Goal: Use online tool/utility

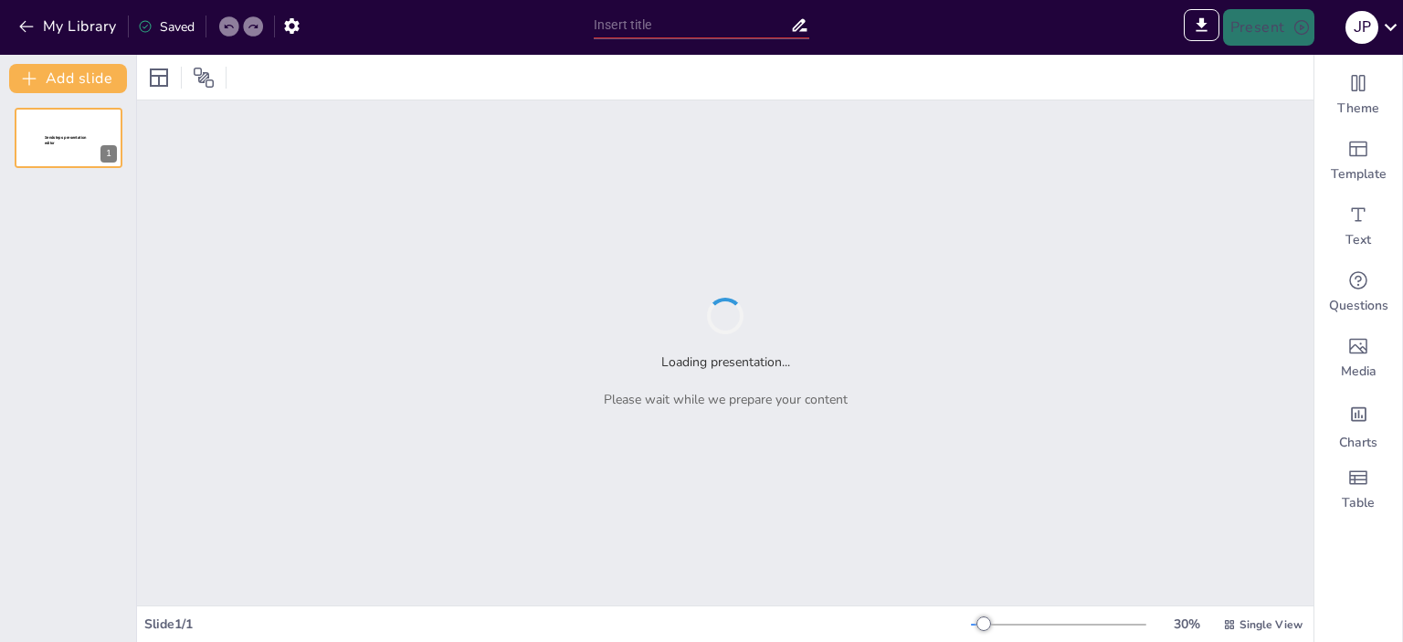
type input "Imported Verificaciones de Gas y Eléctricas - 2025.pptx"
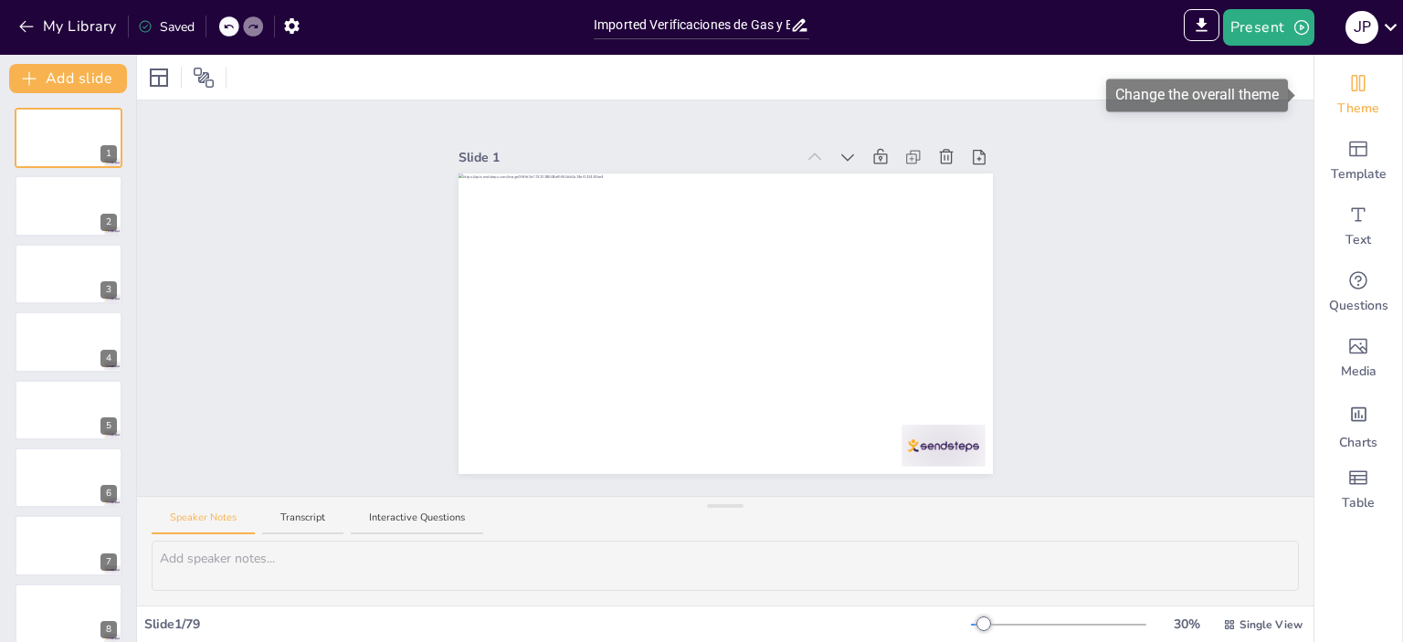
click at [1343, 100] on span "Theme" at bounding box center [1358, 109] width 42 height 18
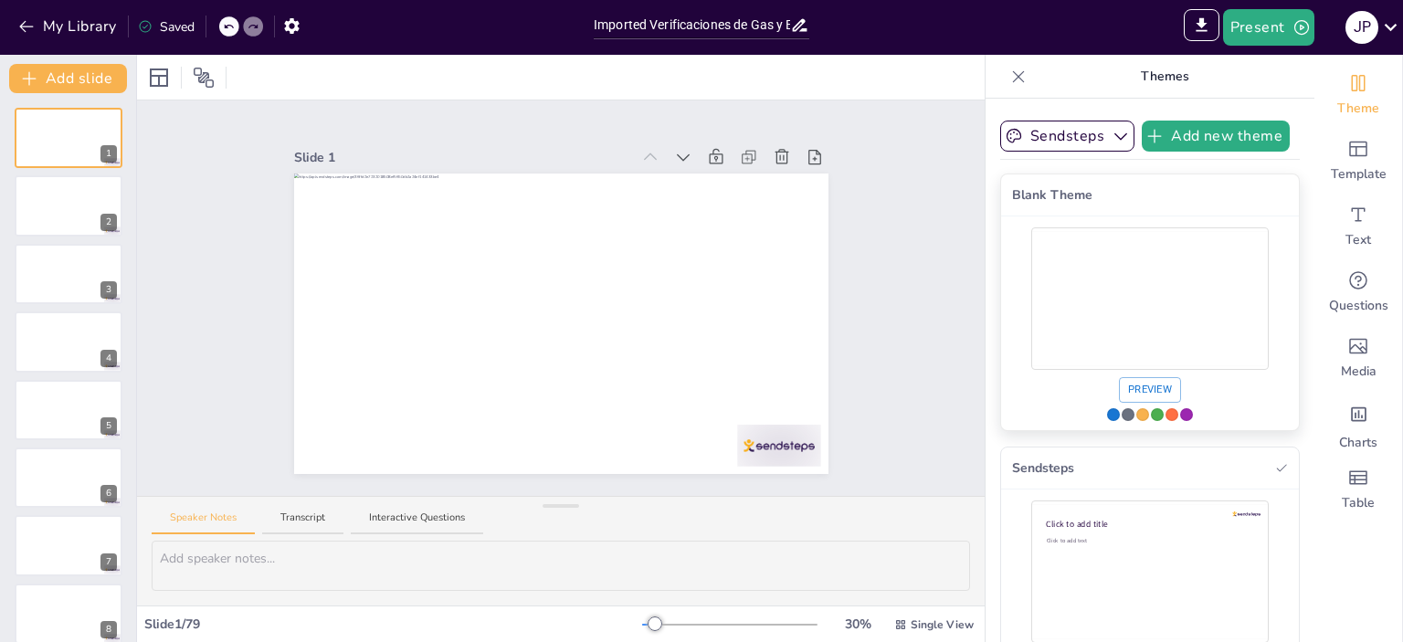
click at [1107, 415] on div "Use theme Blank Theme" at bounding box center [1113, 414] width 13 height 13
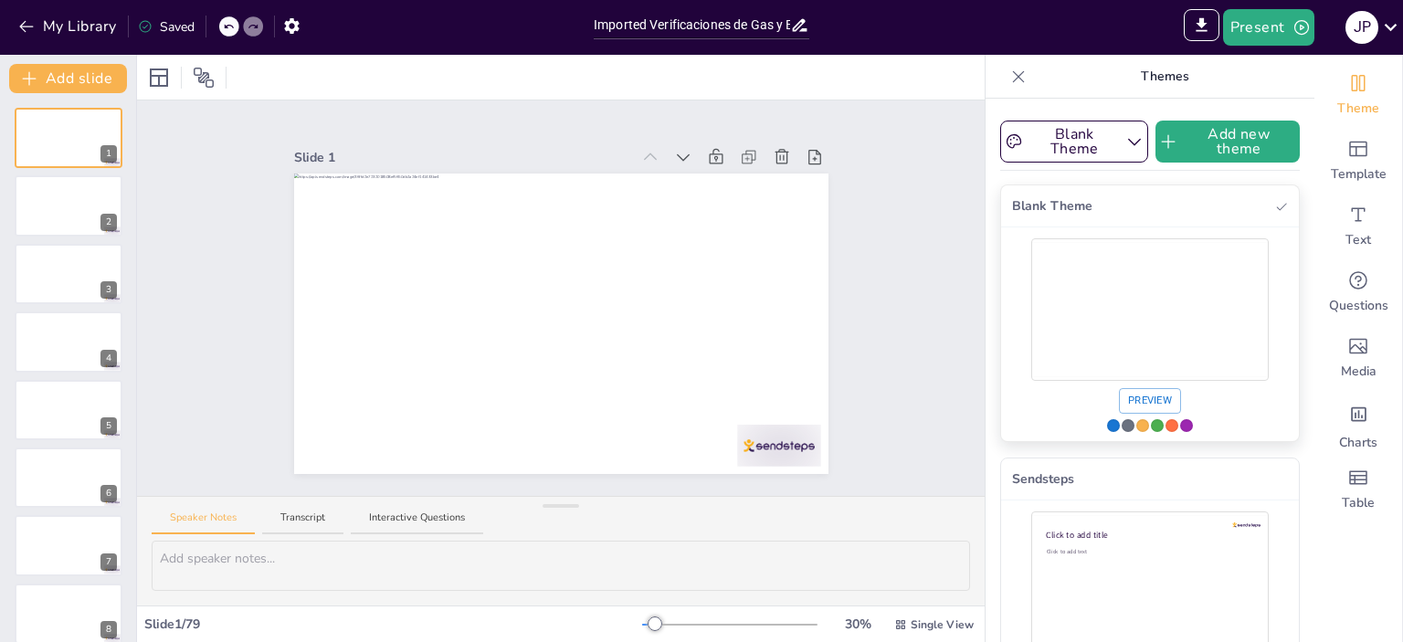
click at [1151, 424] on div "Use theme Blank Theme" at bounding box center [1157, 425] width 13 height 13
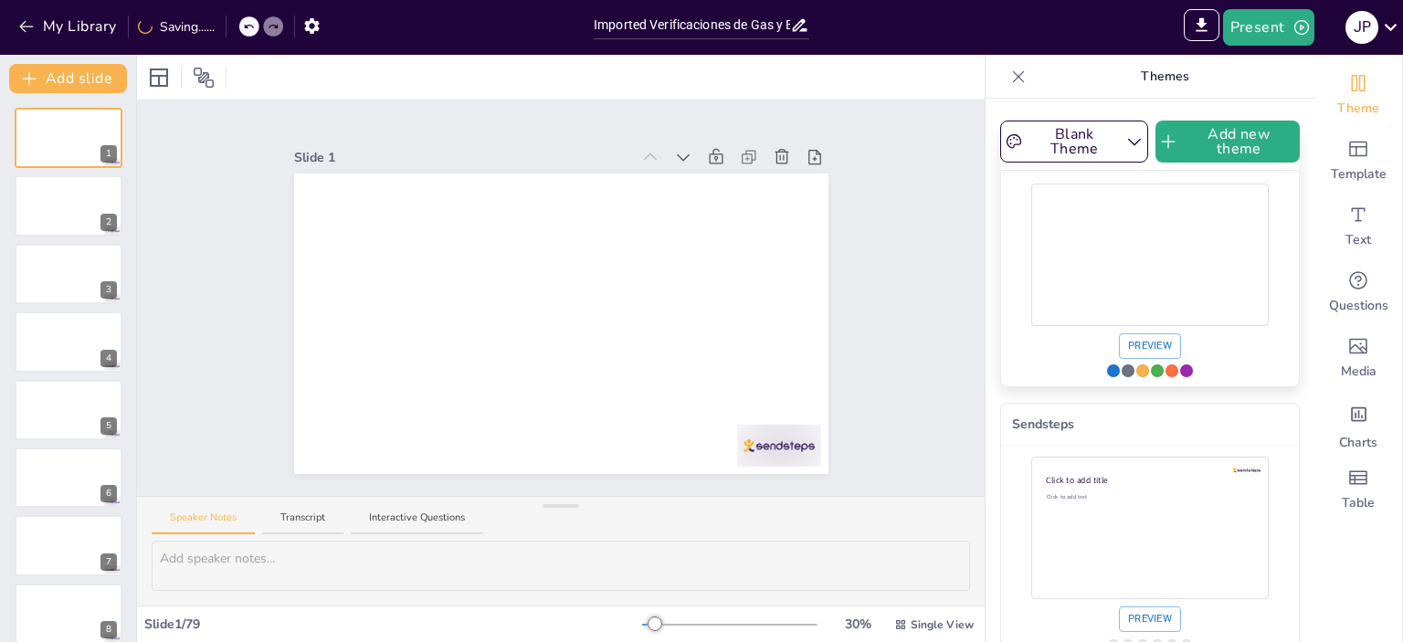
scroll to position [84, 0]
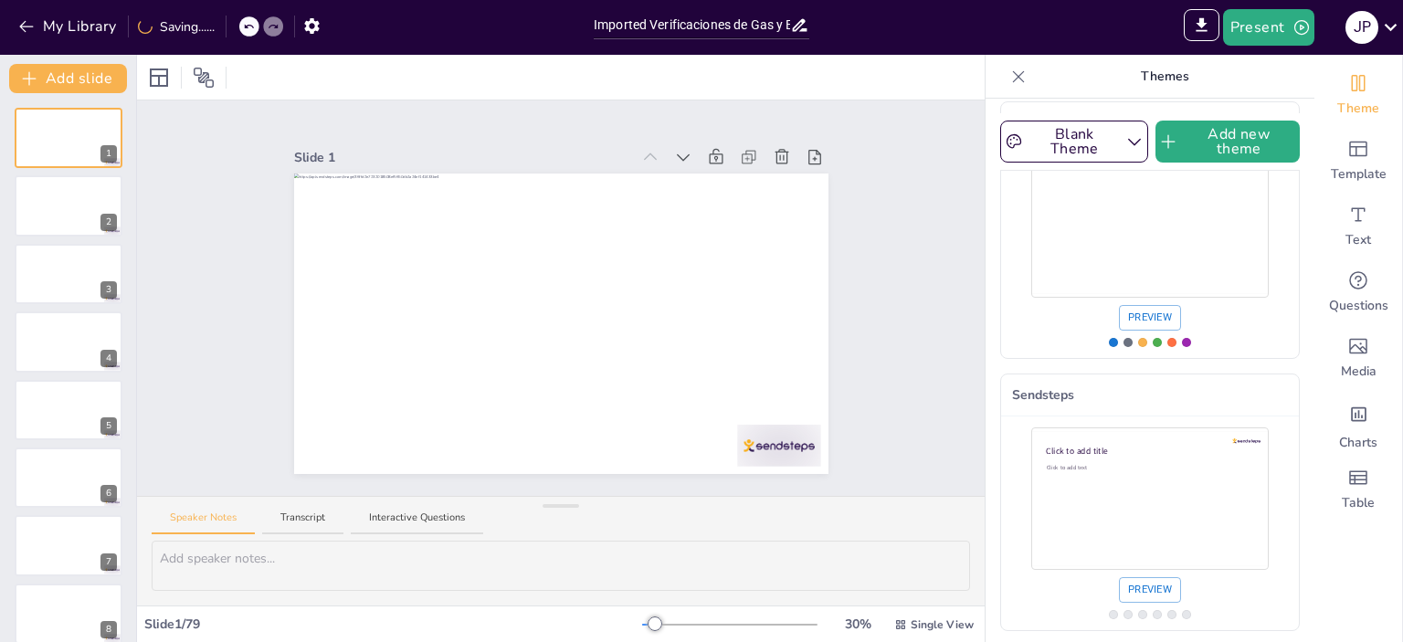
click at [1011, 79] on icon at bounding box center [1018, 77] width 18 height 18
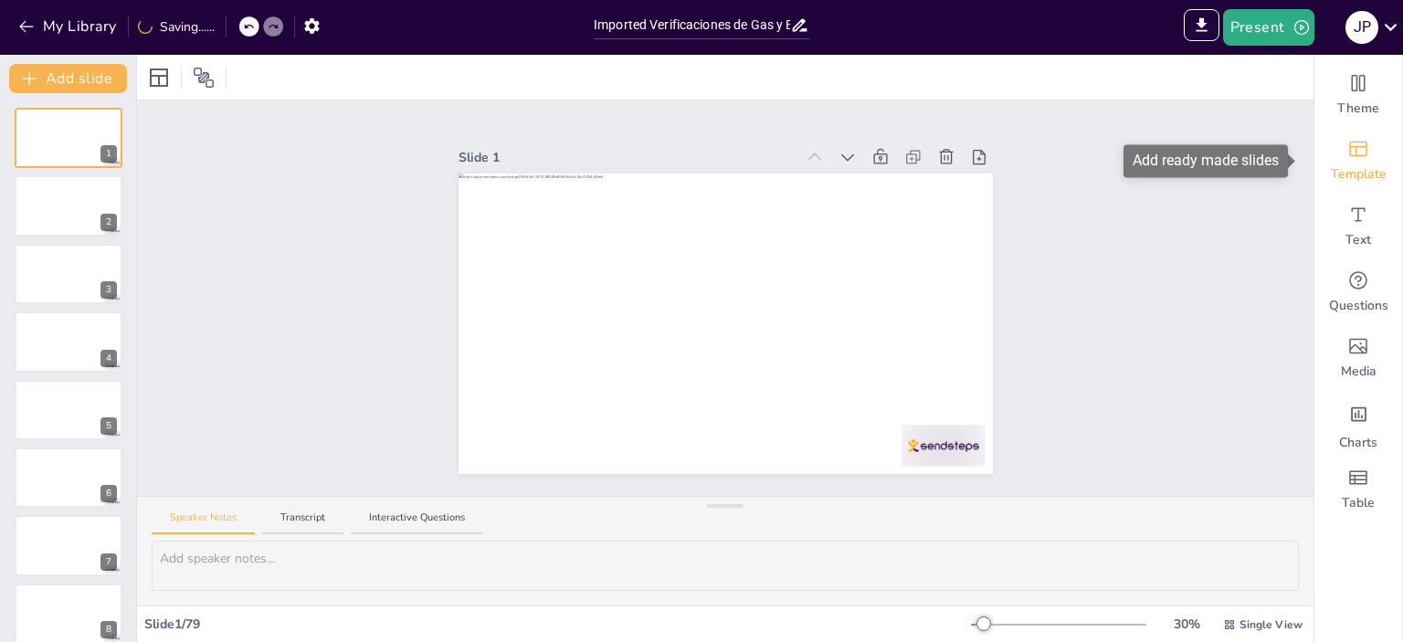
click at [1332, 161] on div "Template" at bounding box center [1358, 161] width 88 height 66
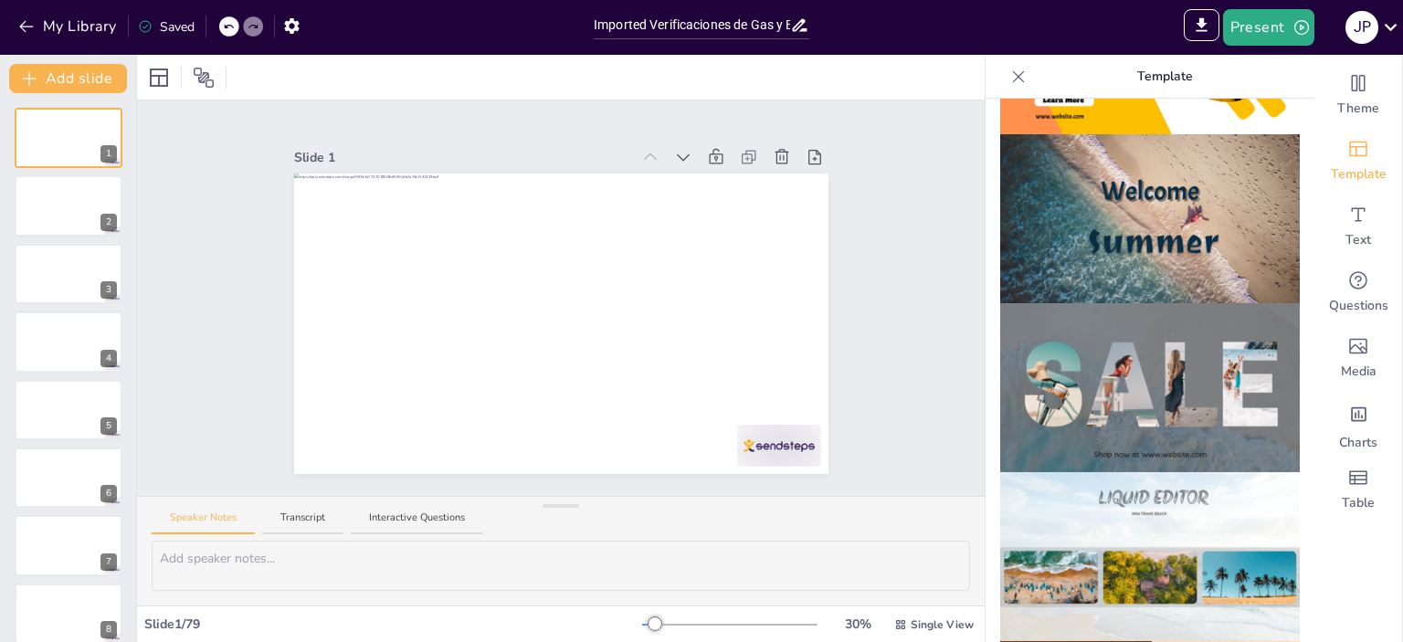
scroll to position [731, 0]
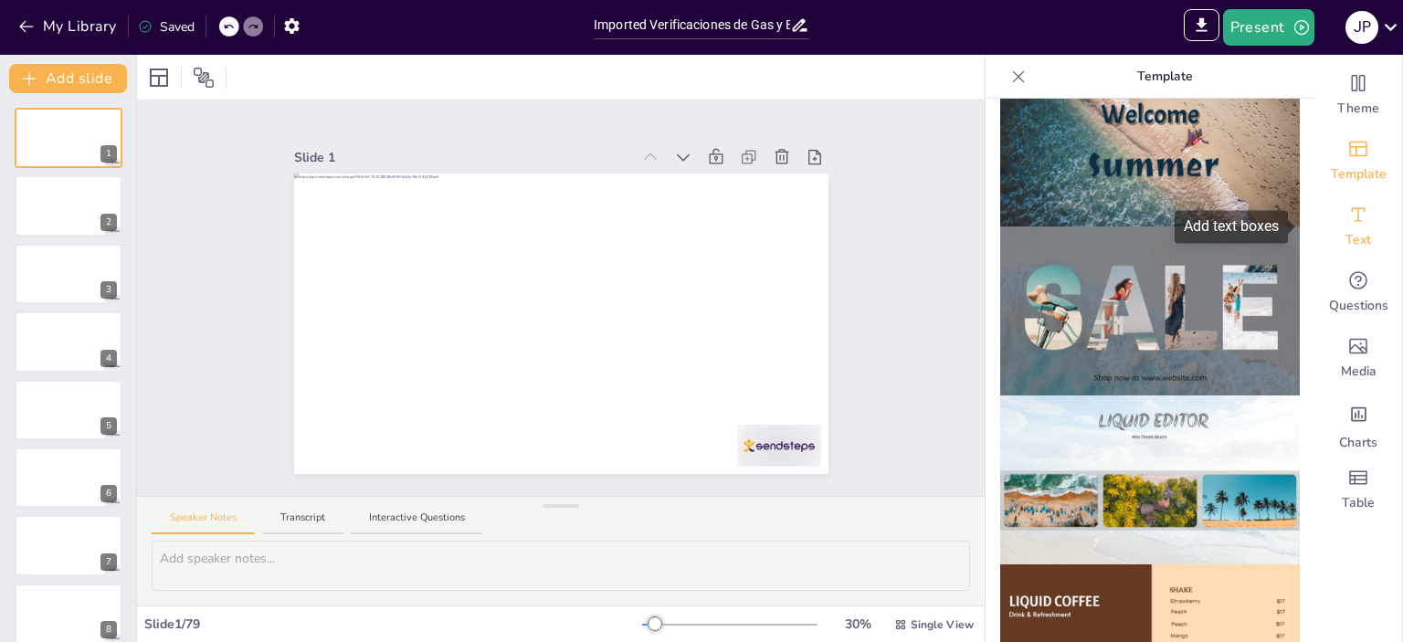
click at [1332, 222] on div "Text" at bounding box center [1358, 227] width 88 height 66
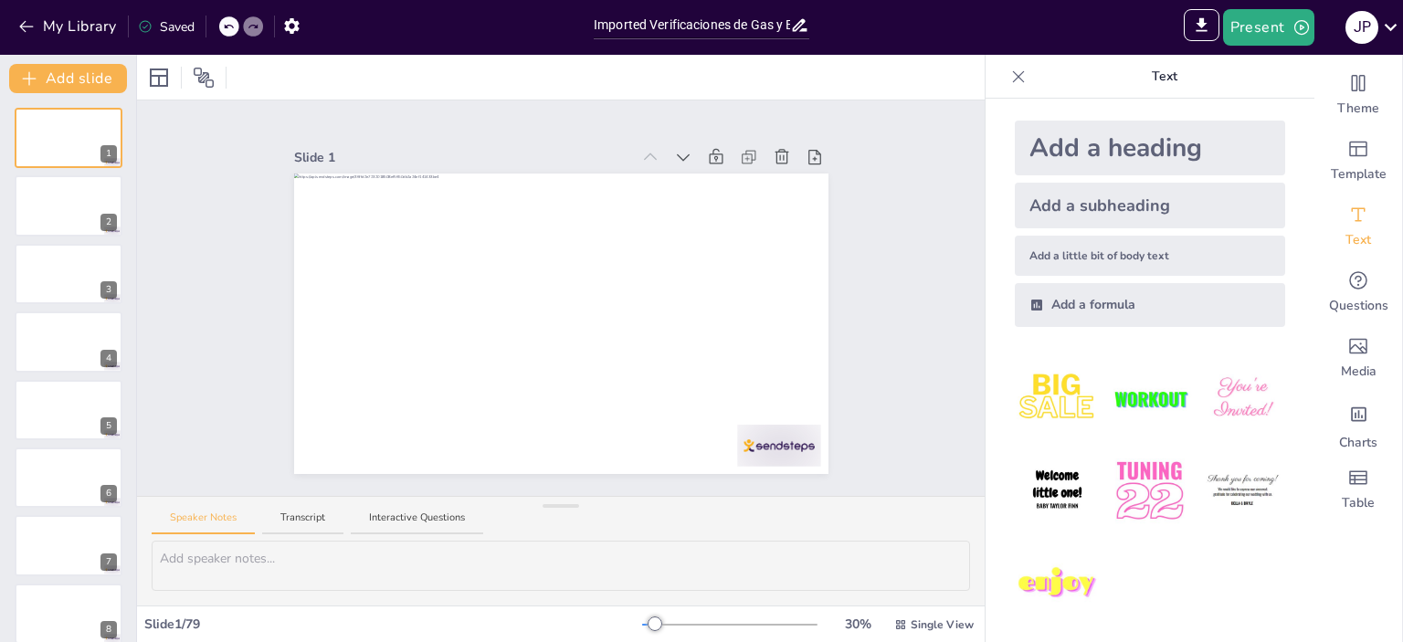
scroll to position [11, 0]
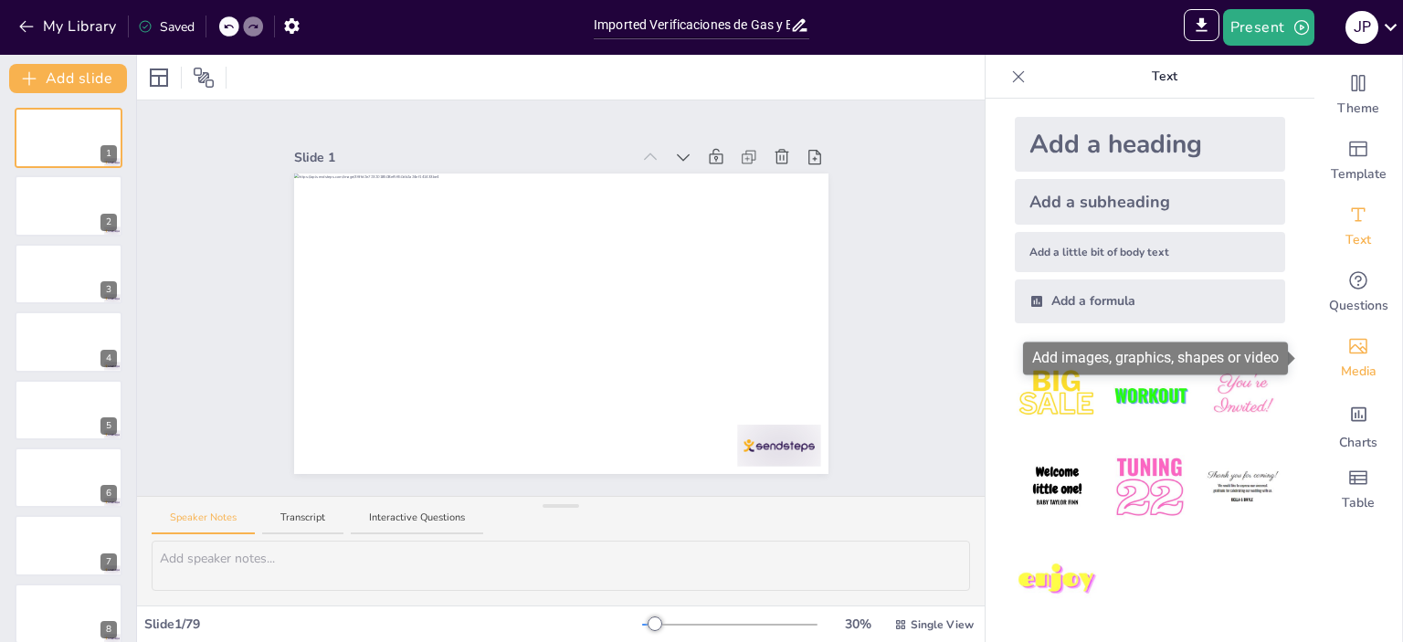
click at [1331, 346] on div "Media" at bounding box center [1358, 358] width 88 height 66
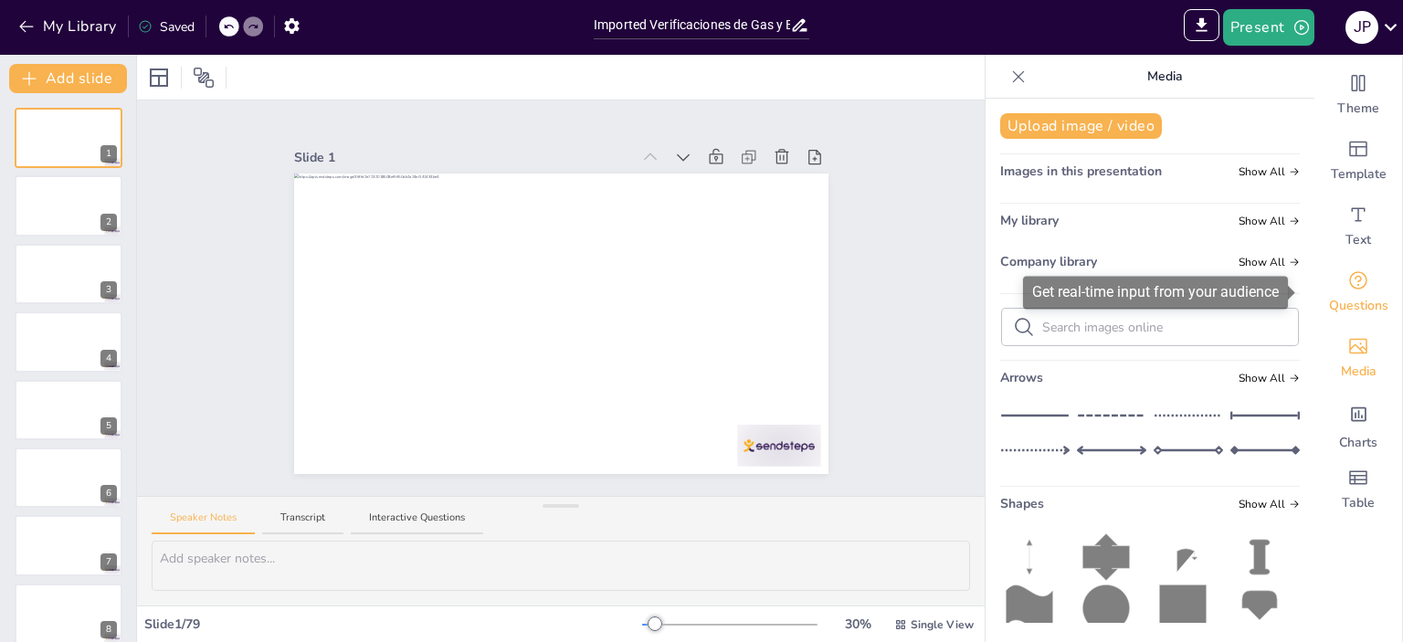
click at [1347, 289] on icon "Get real-time input from your audience" at bounding box center [1358, 280] width 22 height 22
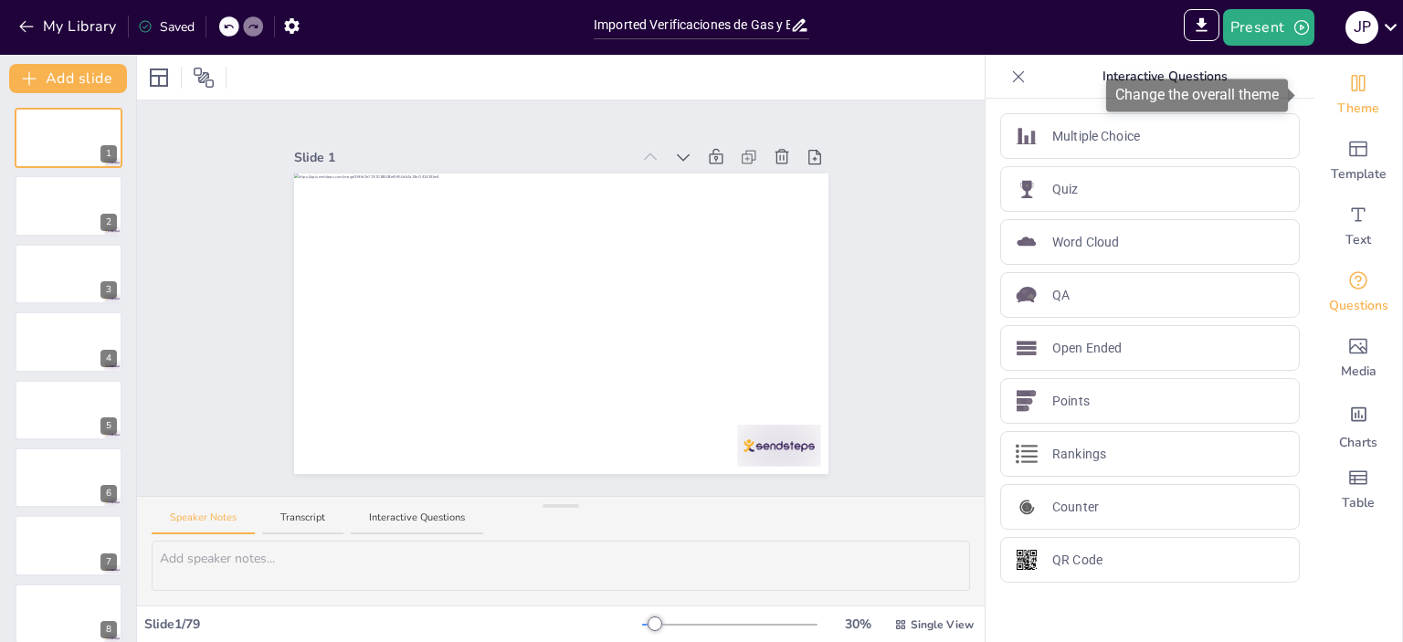
click at [1348, 101] on span "Theme" at bounding box center [1358, 109] width 42 height 18
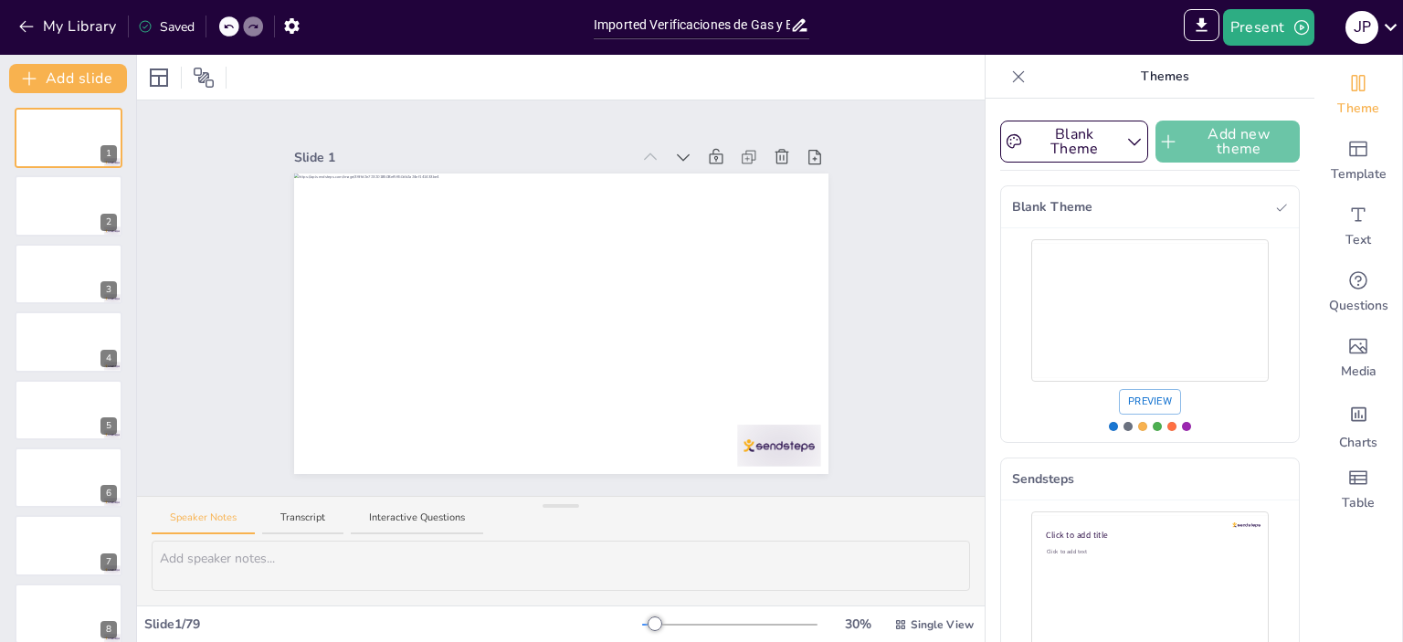
click at [1187, 142] on button "Add new theme" at bounding box center [1227, 142] width 144 height 42
